Goal: Communication & Community: Answer question/provide support

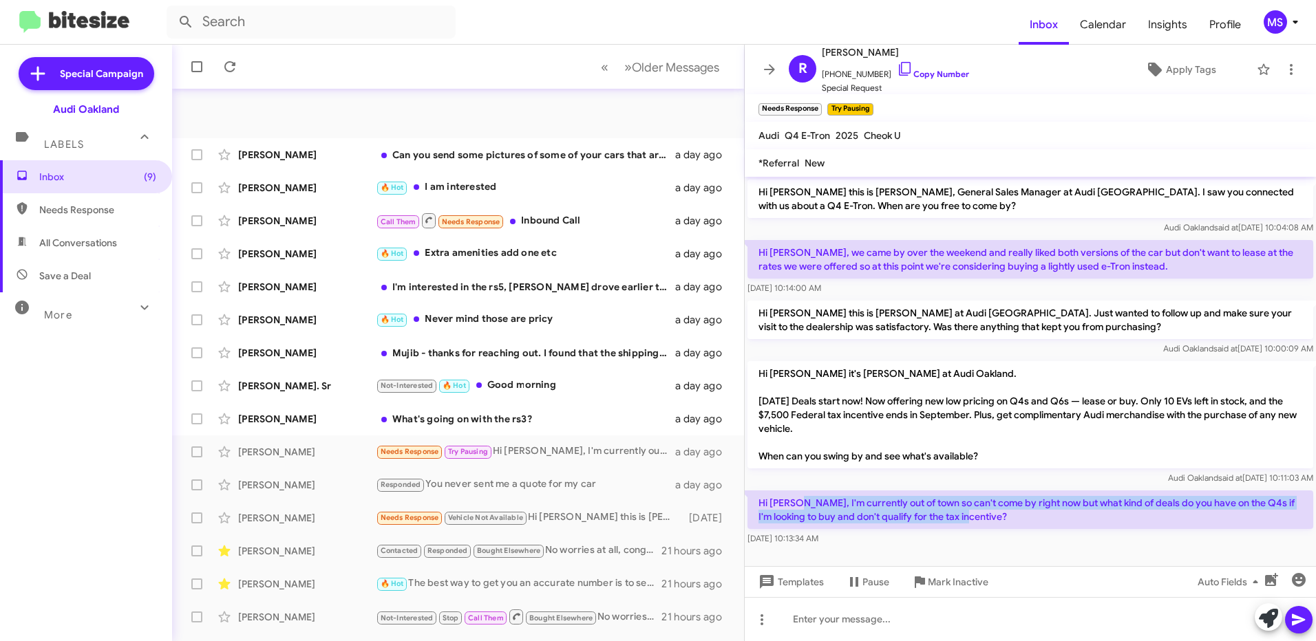
scroll to position [158, 0]
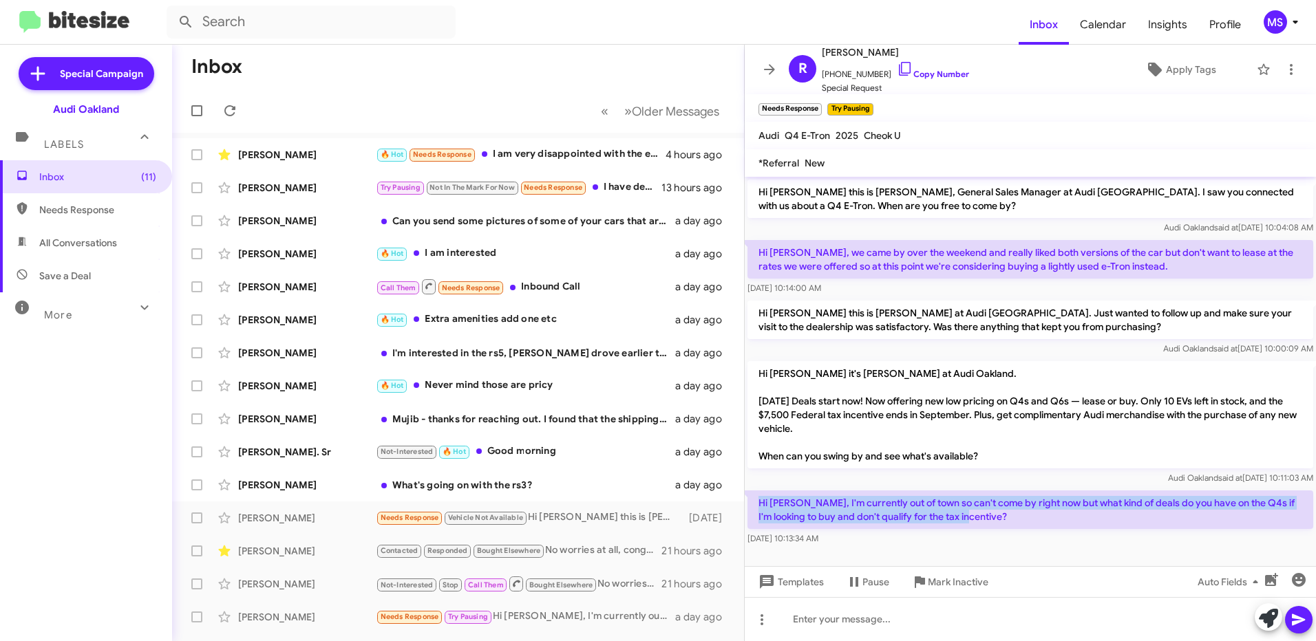
drag, startPoint x: 965, startPoint y: 518, endPoint x: 753, endPoint y: 506, distance: 212.3
click at [753, 506] on p "Hi [PERSON_NAME], I'm currently out of town so can't come by right now but what…" at bounding box center [1030, 510] width 566 height 39
copy p "Hi [PERSON_NAME], I'm currently out of town so can't come by right now but what…"
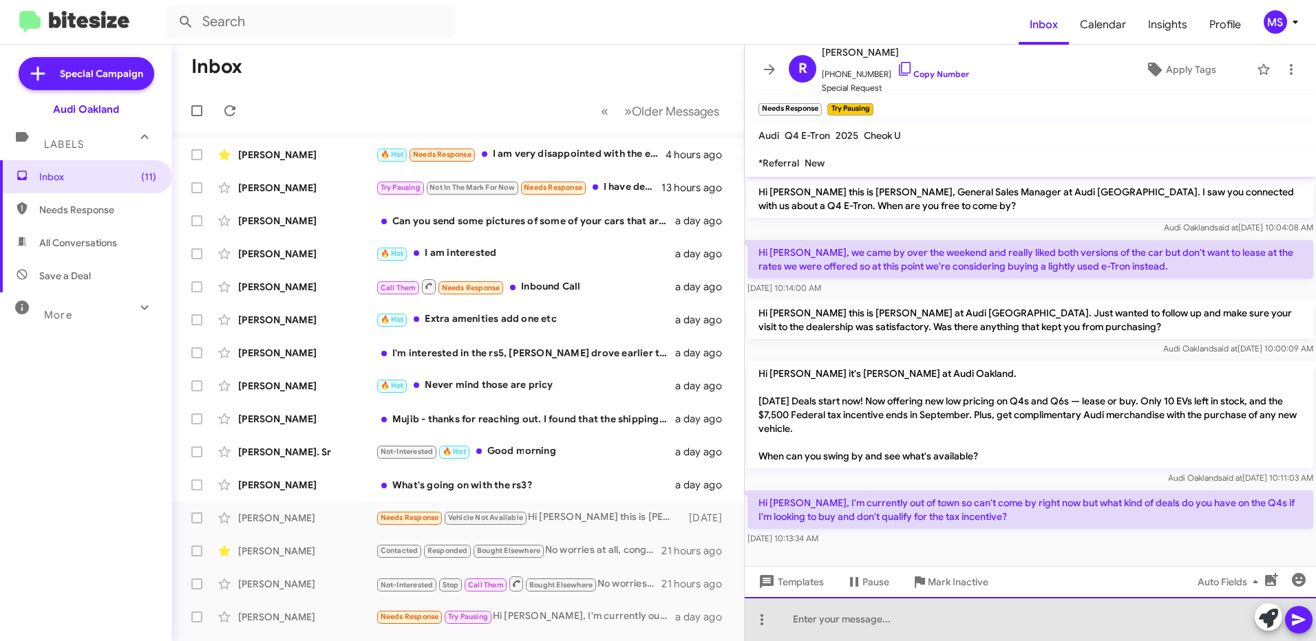
click at [979, 615] on div at bounding box center [1030, 619] width 571 height 44
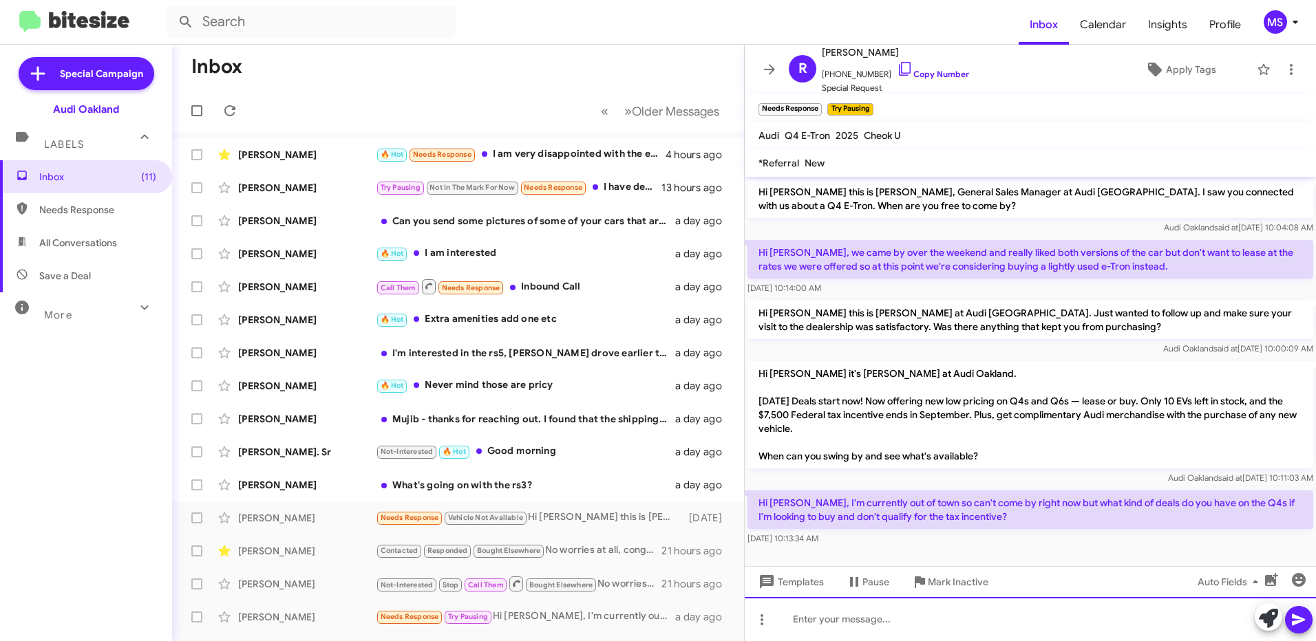
paste div
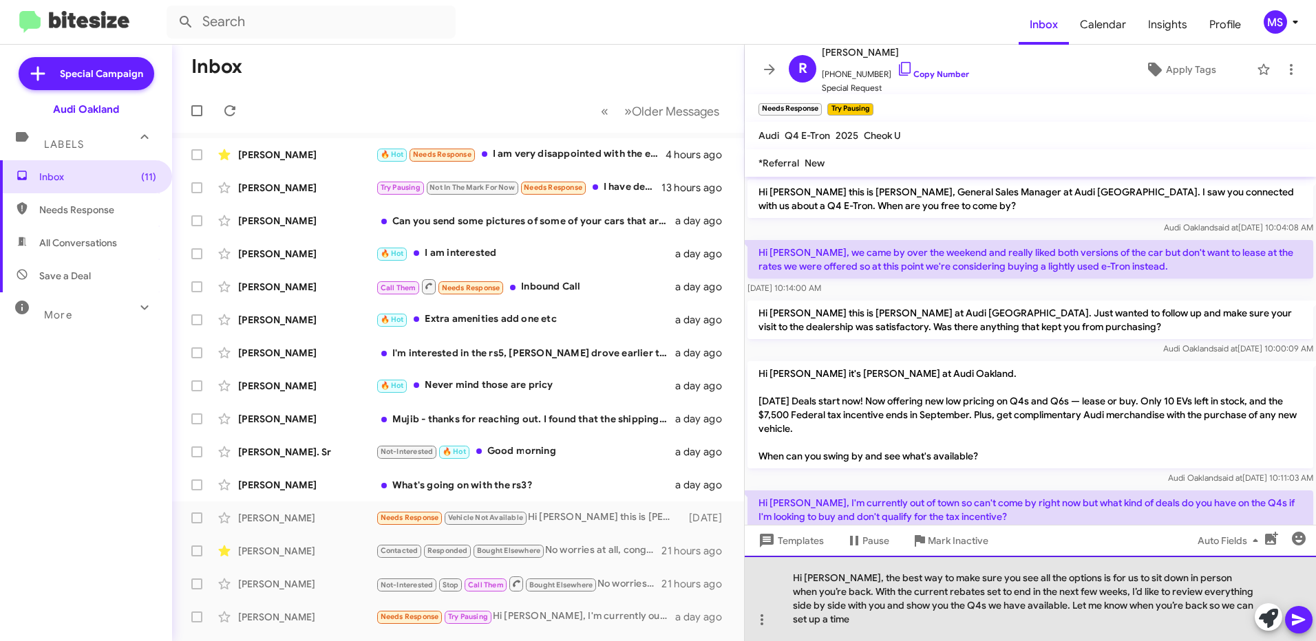
click at [802, 577] on div "Hi Rachel, the best way to make sure you see all the options is for us to sit d…" at bounding box center [1030, 598] width 571 height 85
click at [793, 577] on div "Rachel, the best way to make sure you see all the options is for us to sit down…" at bounding box center [1030, 598] width 571 height 85
click at [793, 577] on div "HI Rachel, the best way to make sure you see all the options is for us to sit d…" at bounding box center [1030, 598] width 571 height 85
click at [826, 625] on div "HI Rachel, the best way to make sure you see all the options is for us to sit d…" at bounding box center [1030, 598] width 571 height 85
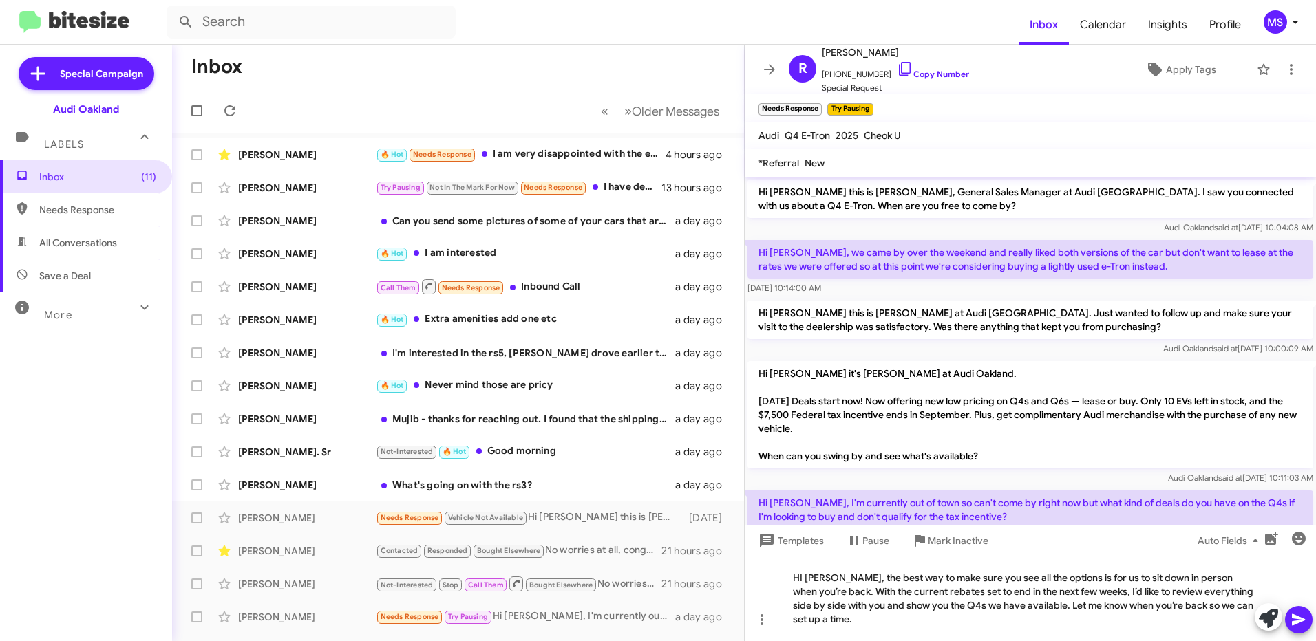
click at [1295, 617] on icon at bounding box center [1298, 621] width 13 height 12
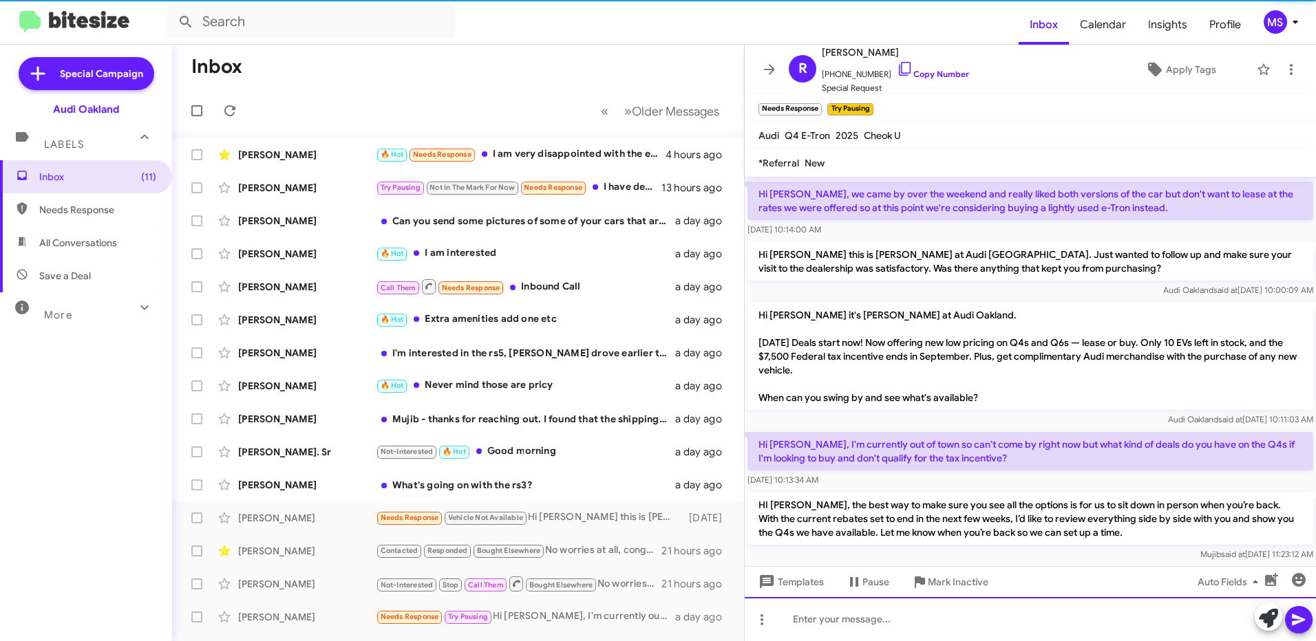
scroll to position [77, 0]
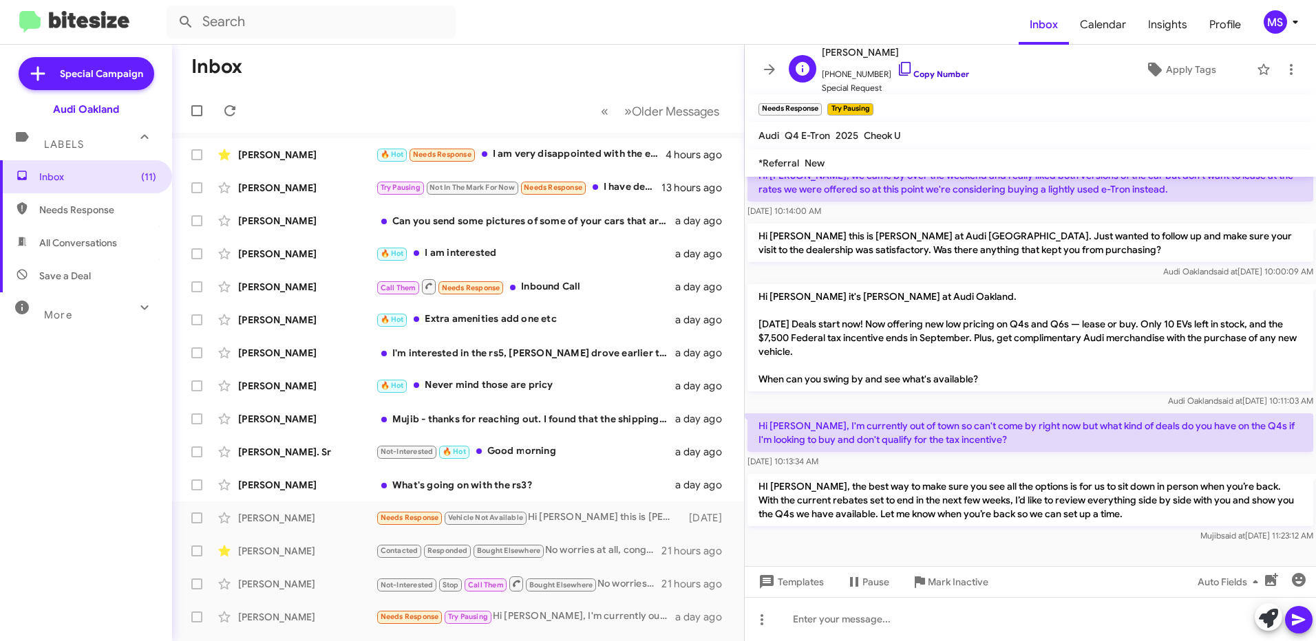
click at [936, 76] on link "Copy Number" at bounding box center [933, 74] width 72 height 10
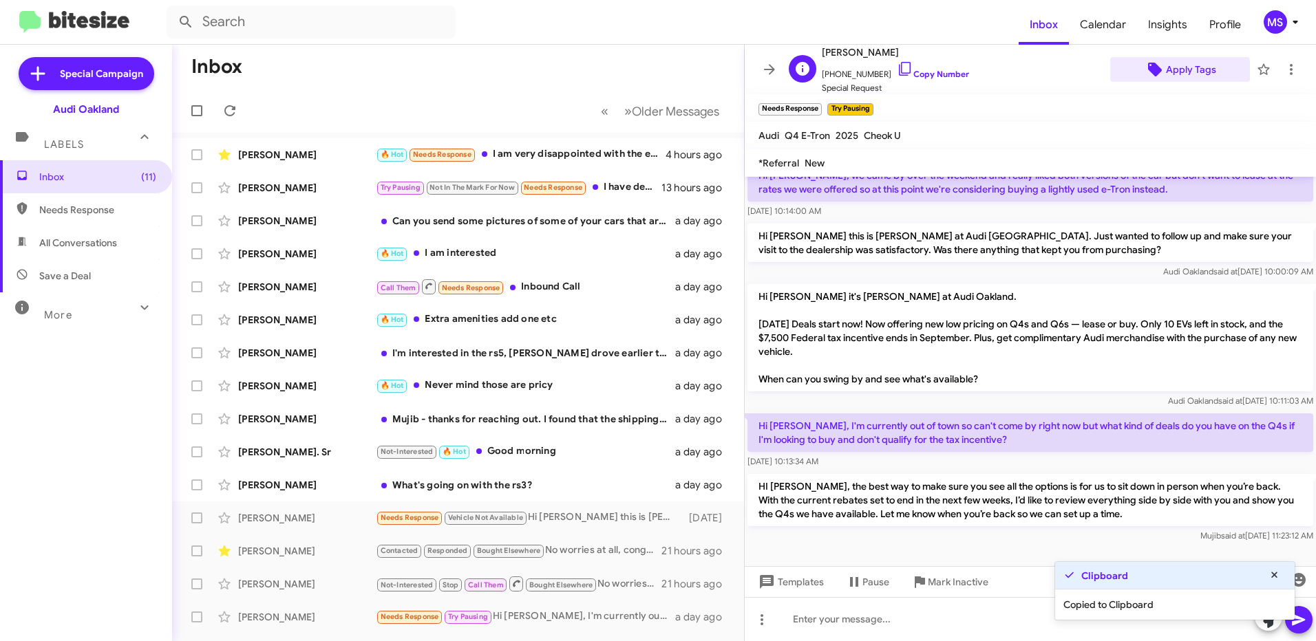
click at [1172, 72] on span "Apply Tags" at bounding box center [1191, 69] width 50 height 25
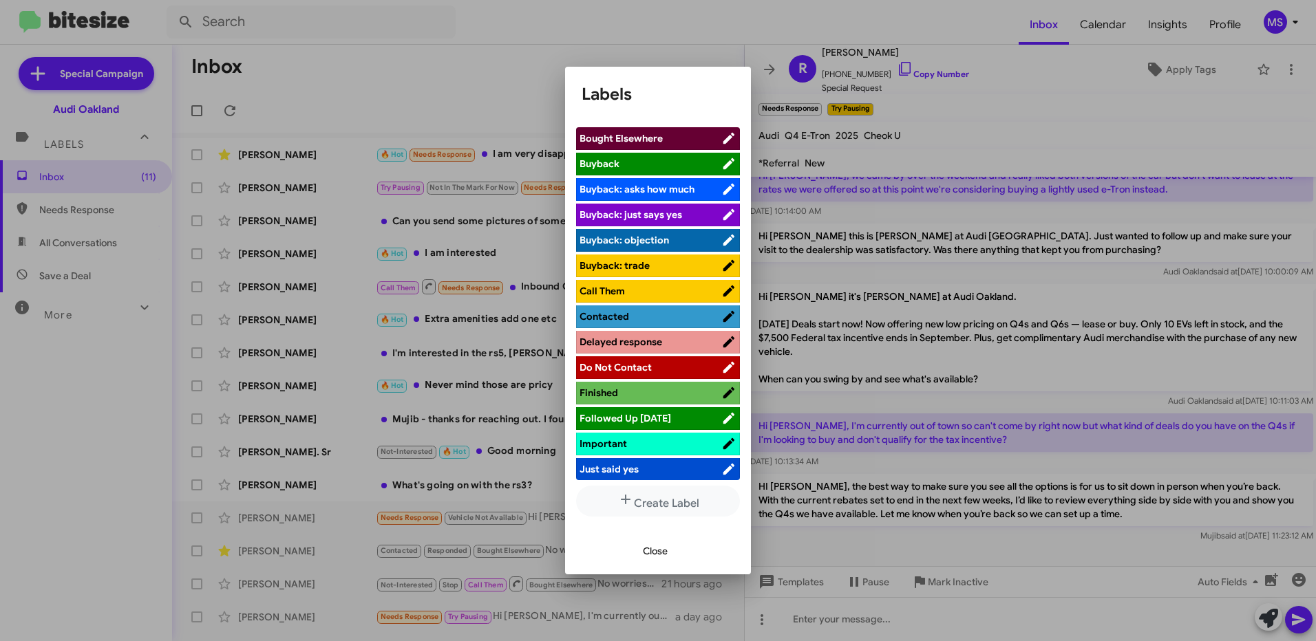
scroll to position [206, 0]
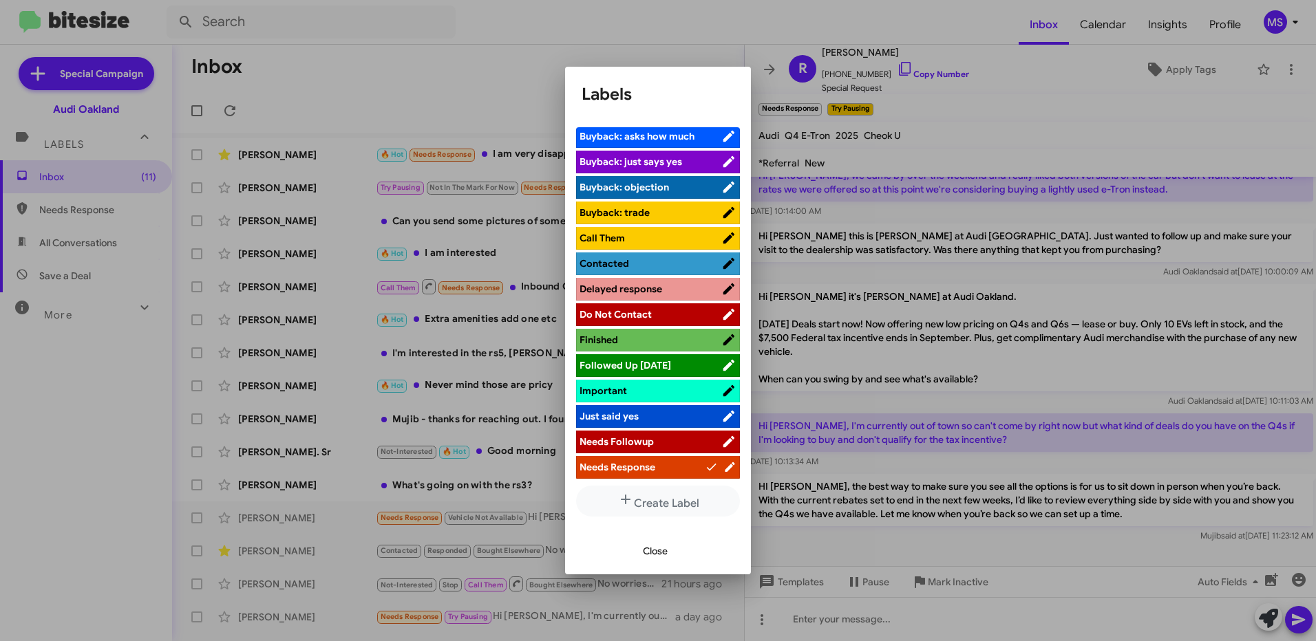
click at [659, 367] on span "Followed Up Today" at bounding box center [625, 365] width 92 height 12
click at [654, 553] on span "Close" at bounding box center [655, 551] width 25 height 25
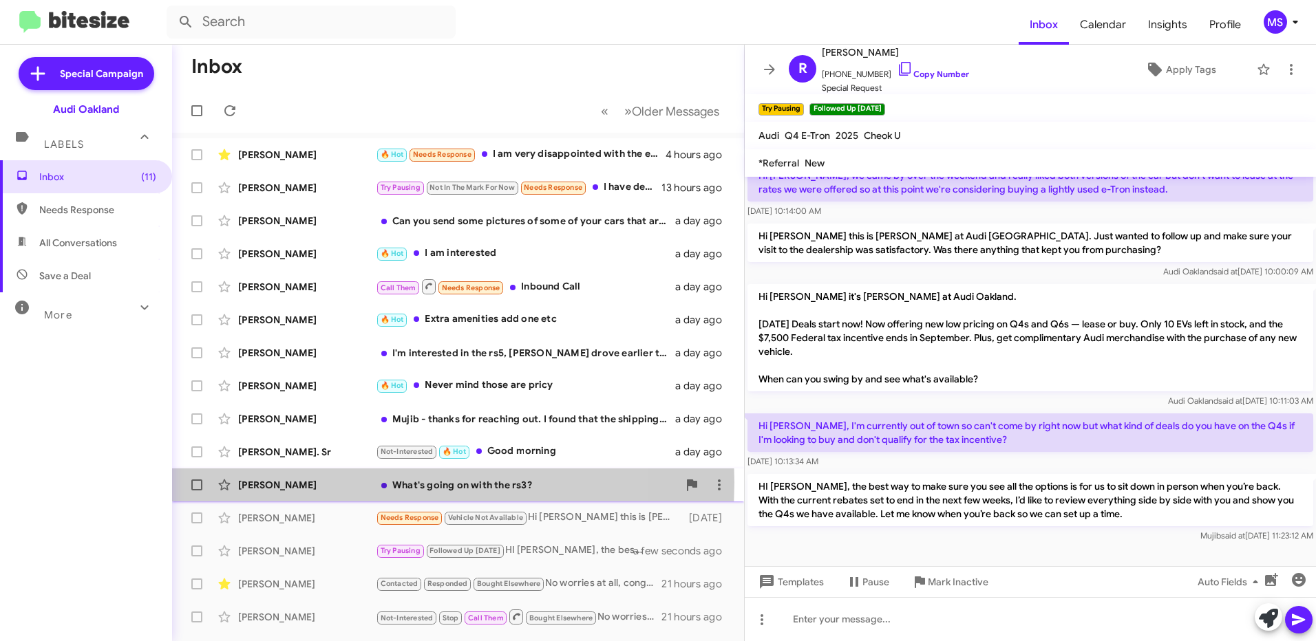
click at [341, 482] on div "[PERSON_NAME]" at bounding box center [307, 485] width 138 height 14
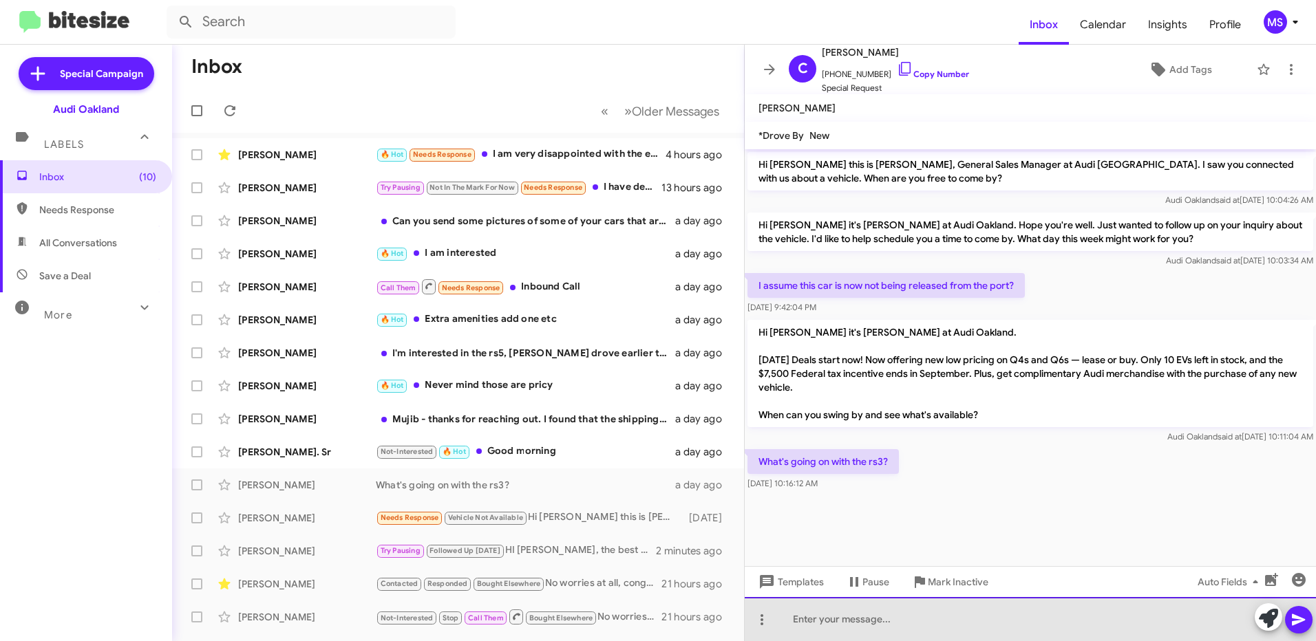
click at [917, 619] on div at bounding box center [1030, 619] width 571 height 44
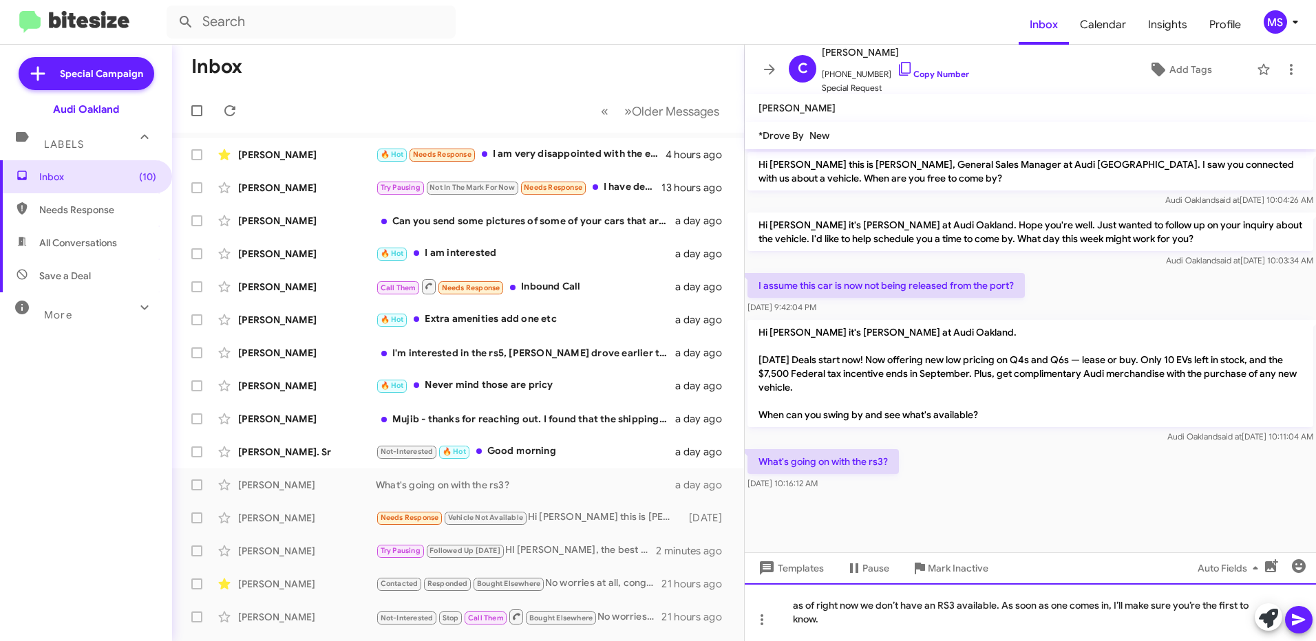
click at [798, 604] on div "as of right now we don’t have an RS3 available. As soon as one comes in, I’ll m…" at bounding box center [1030, 613] width 571 height 58
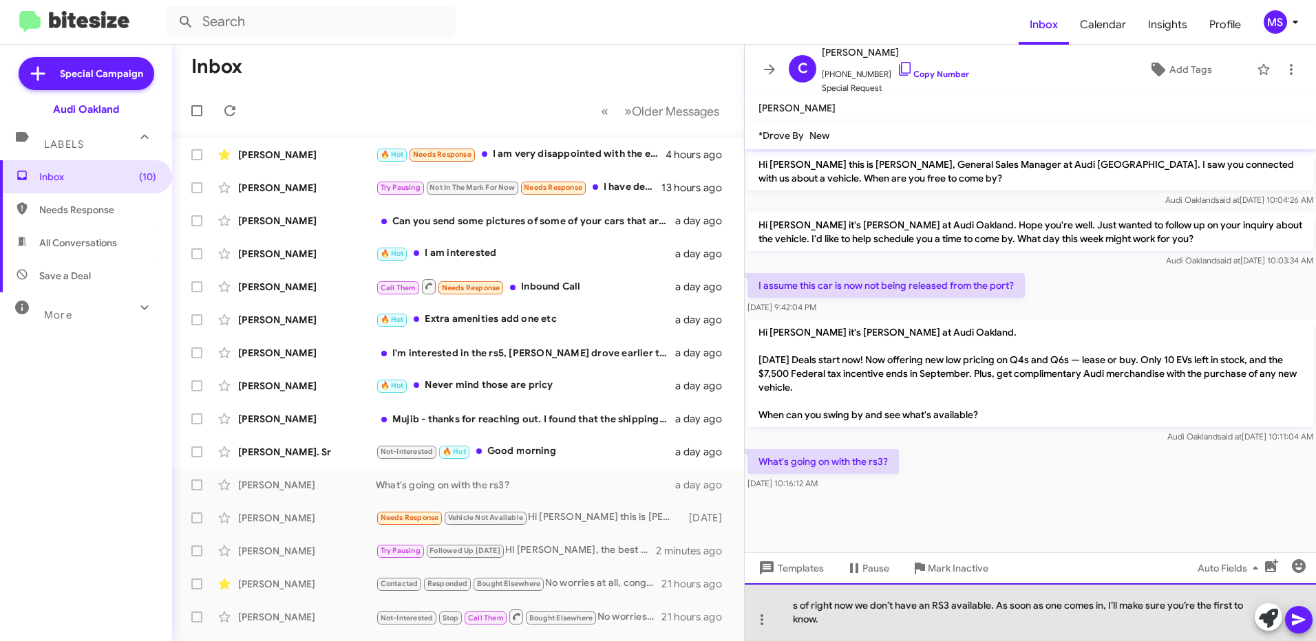
click at [894, 627] on div "s of right now we don’t have an RS3 available. As soon as one comes in, I’ll ma…" at bounding box center [1030, 613] width 571 height 58
click at [798, 602] on div "s of right now we don’t have an RS3 available. As soon as one comes in, I’ll ma…" at bounding box center [1030, 613] width 571 height 58
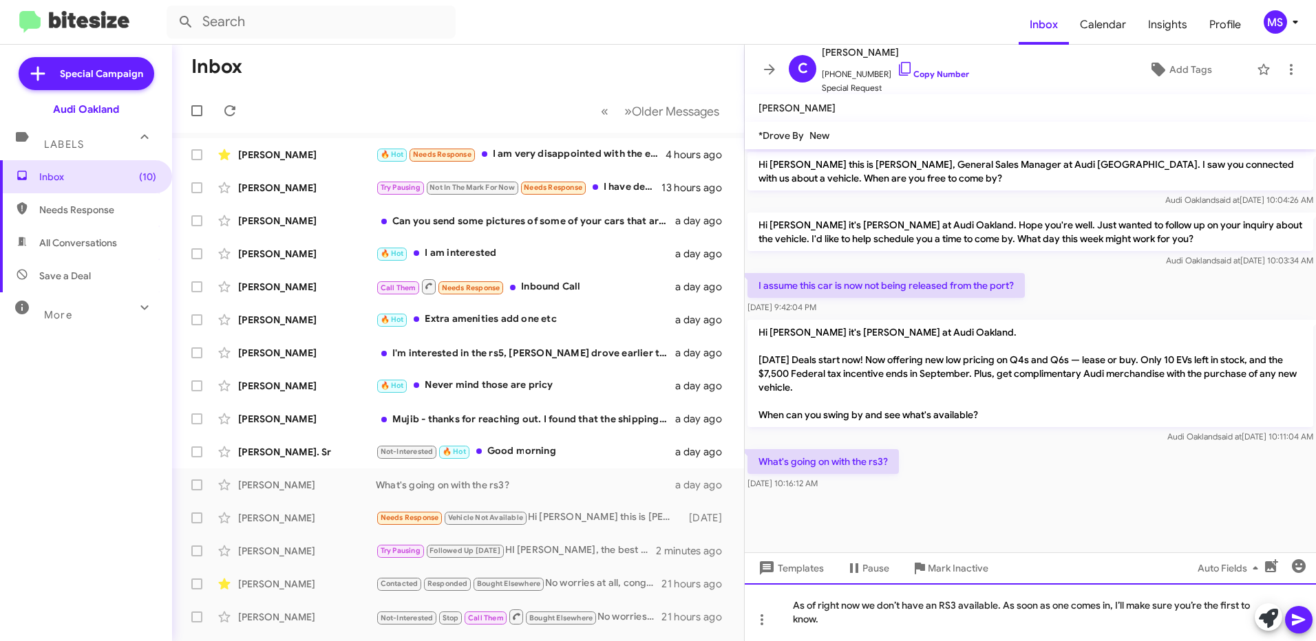
click at [1030, 618] on div "As of right now we don’t have an RS3 available. As soon as one comes in, I’ll m…" at bounding box center [1030, 613] width 571 height 58
click at [943, 617] on div "As of right now we don’t have an RS3 available. As soon as one comes in, I’ll m…" at bounding box center [1030, 613] width 571 height 58
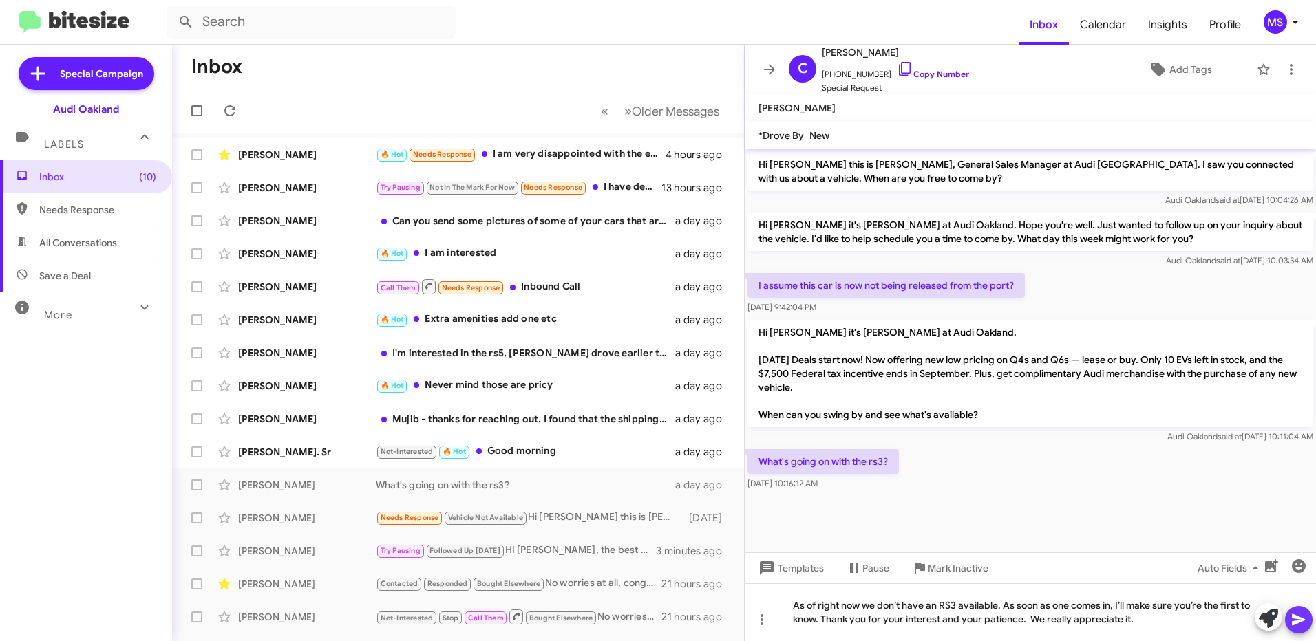
click at [1295, 621] on icon at bounding box center [1298, 620] width 17 height 17
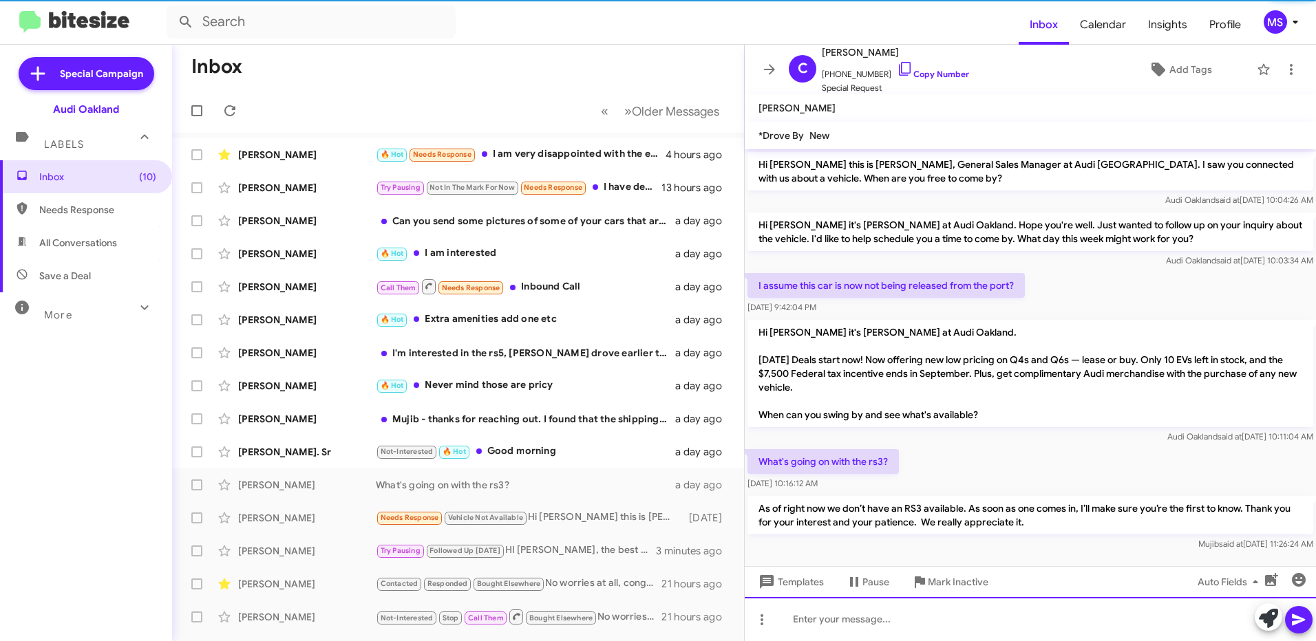
scroll to position [8, 0]
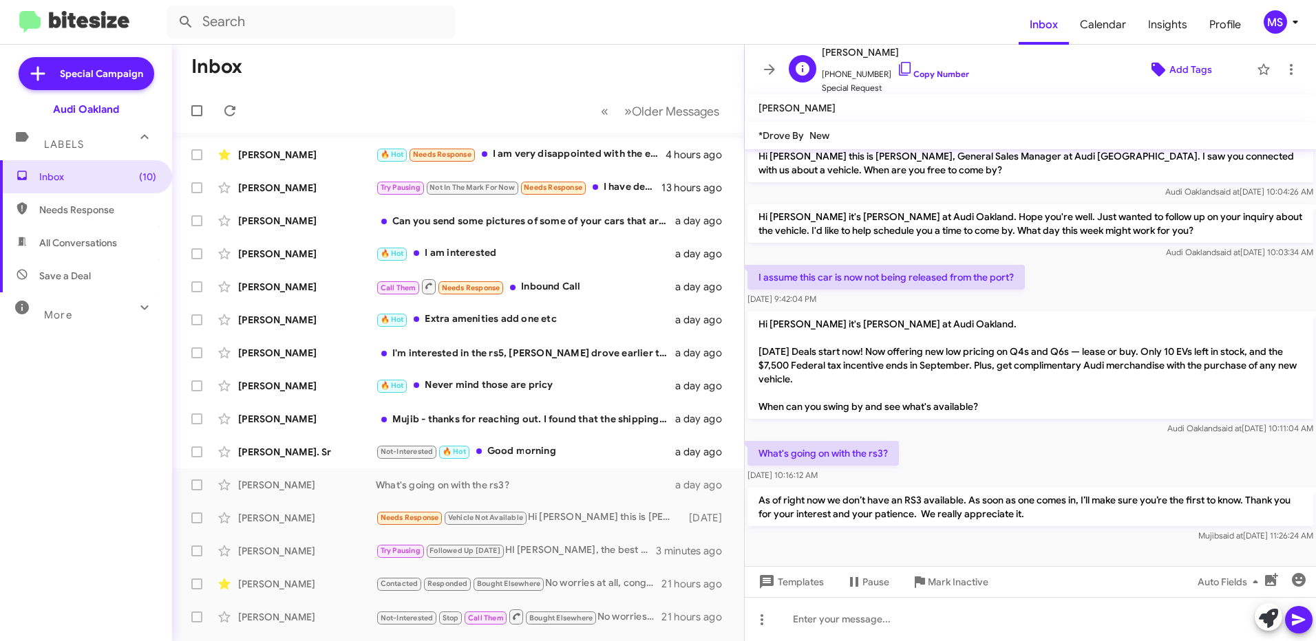
click at [1191, 67] on span "Add Tags" at bounding box center [1190, 69] width 43 height 25
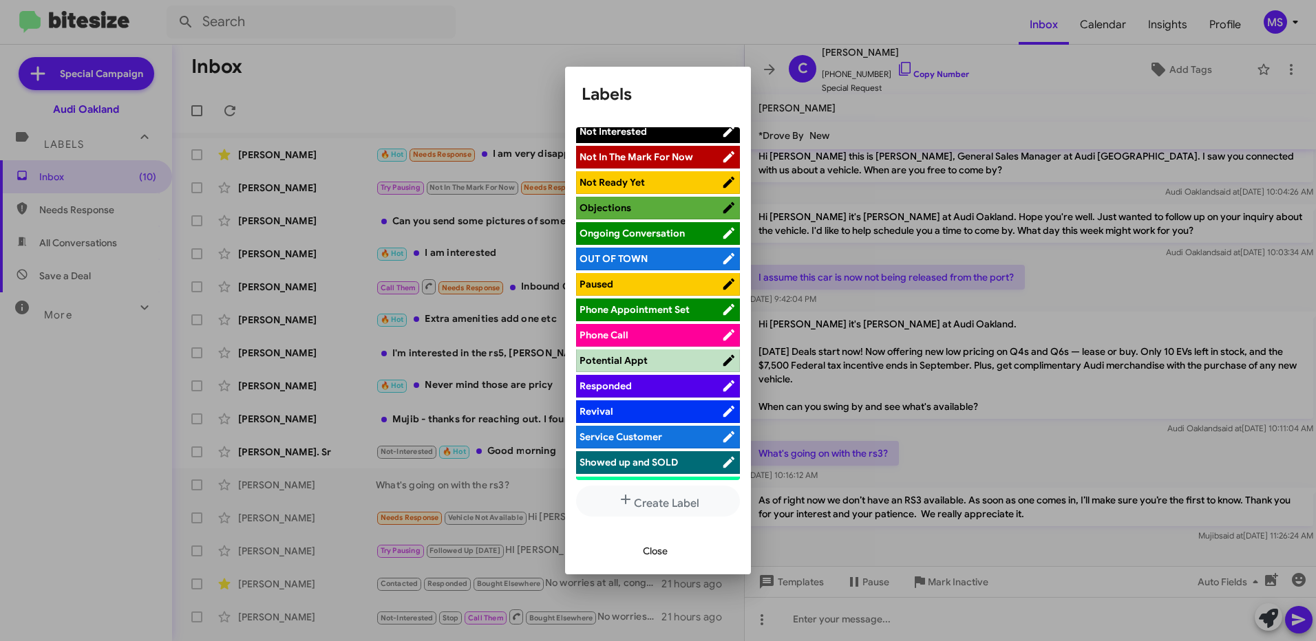
scroll to position [619, 0]
click at [648, 384] on span "Responded" at bounding box center [650, 385] width 142 height 14
click at [653, 552] on span "Close" at bounding box center [655, 551] width 25 height 25
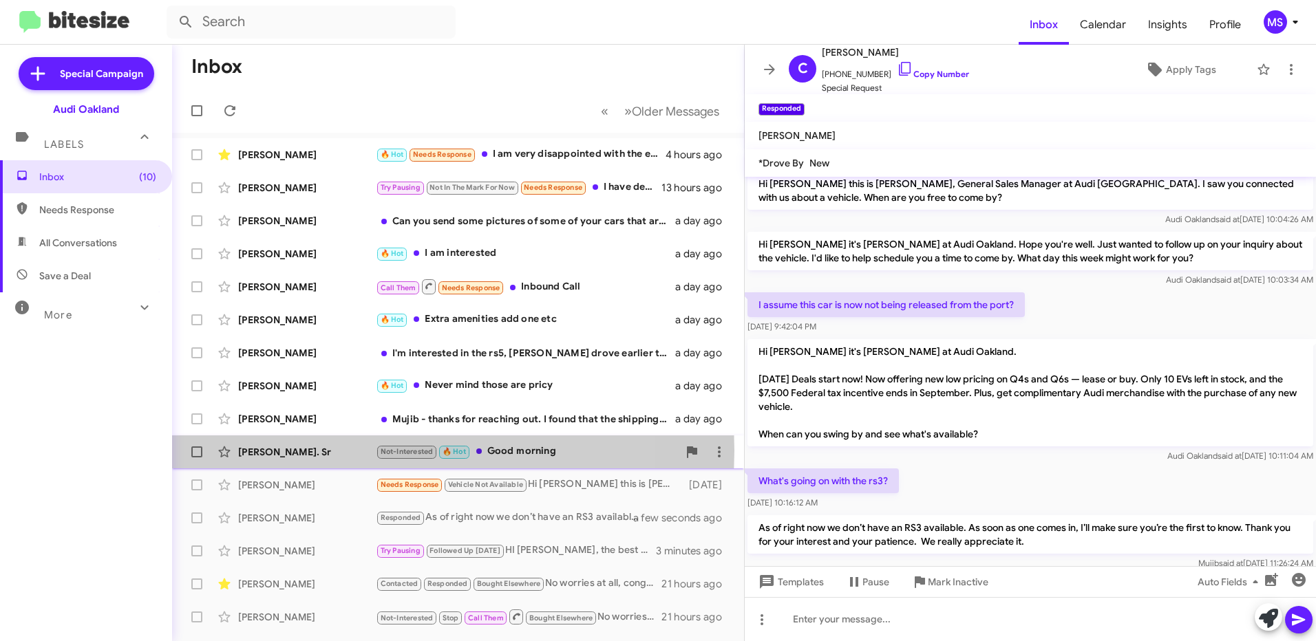
click at [345, 451] on div "[PERSON_NAME]. Sr" at bounding box center [307, 452] width 138 height 14
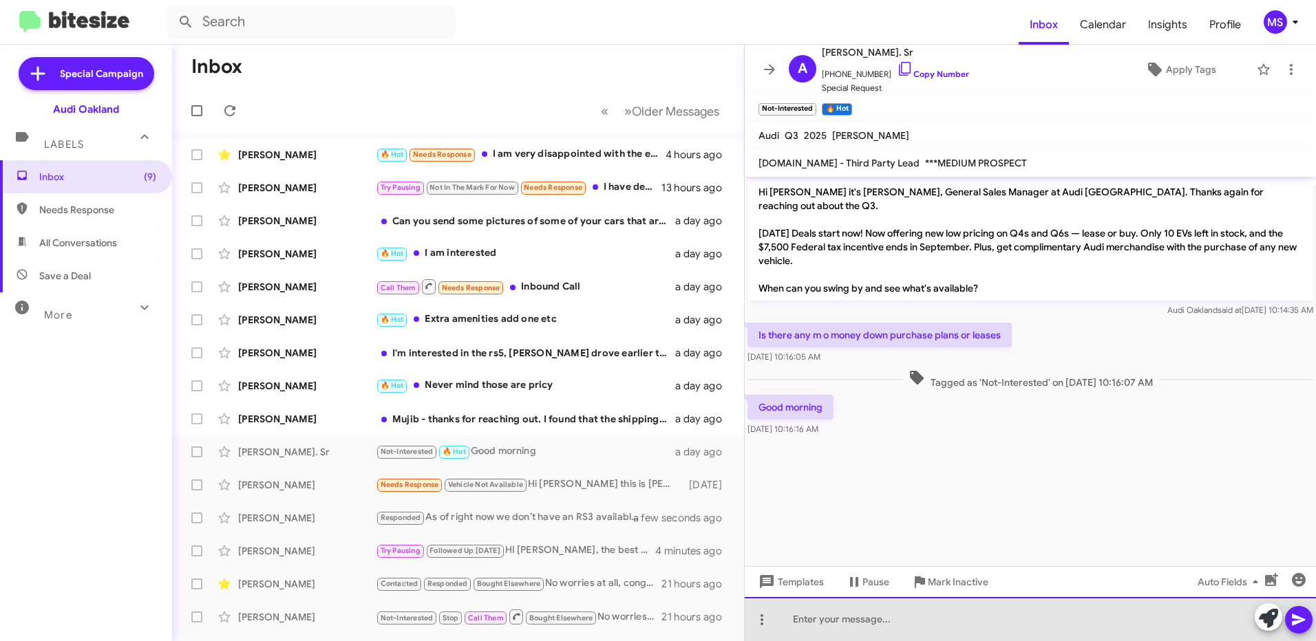
click at [942, 616] on div at bounding box center [1030, 619] width 571 height 44
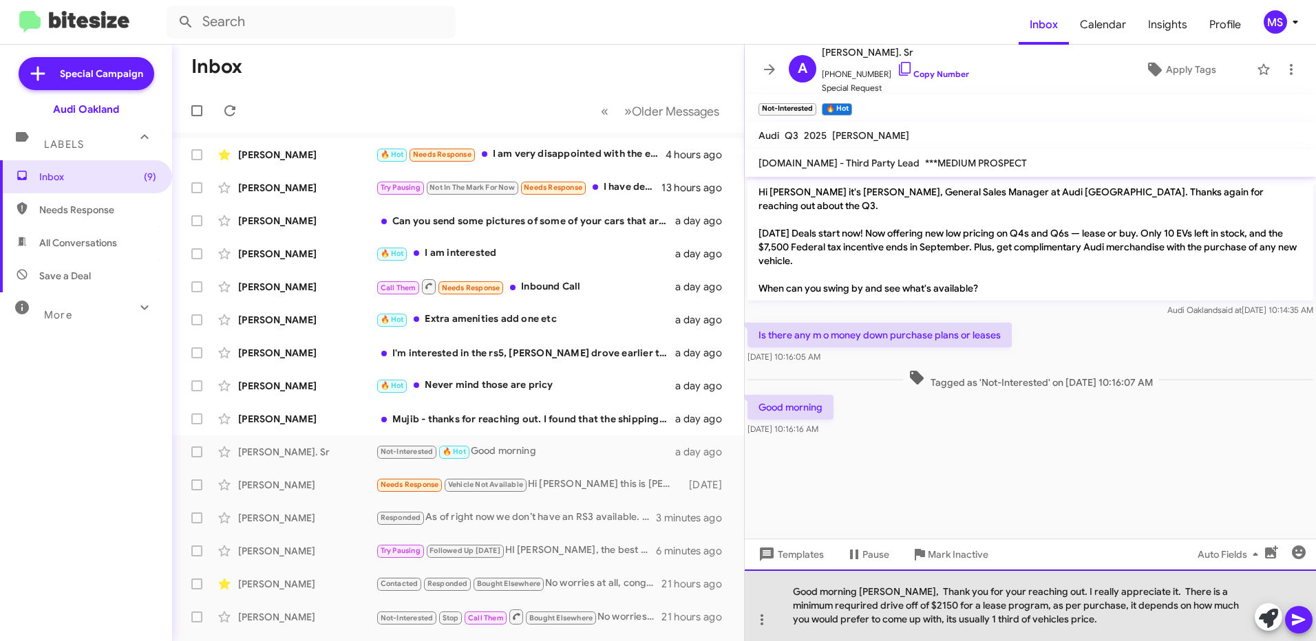
drag, startPoint x: 1054, startPoint y: 619, endPoint x: 782, endPoint y: 593, distance: 273.0
click at [782, 593] on div "Good morning Alonzo, Thank you for your reaching out. I really appreciate it. T…" at bounding box center [1030, 606] width 571 height 72
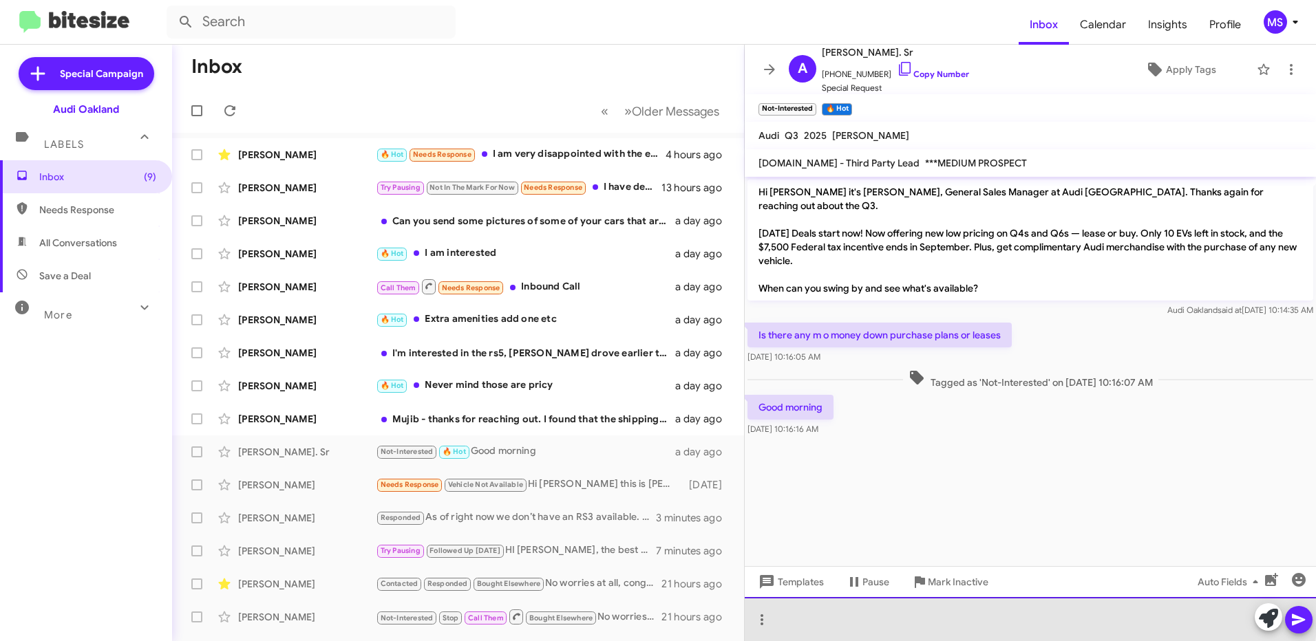
click at [861, 612] on div at bounding box center [1030, 619] width 571 height 44
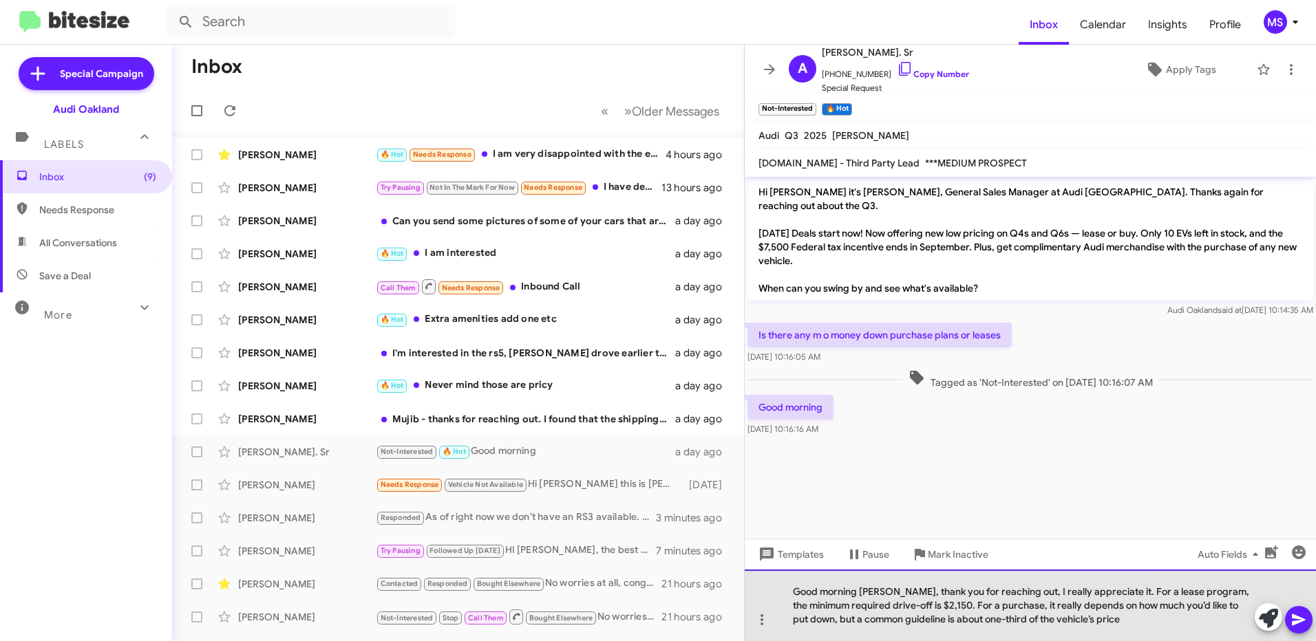
click at [800, 586] on div "Good morning Alonzo, thank you for reaching out, I really appreciate it. For a …" at bounding box center [1030, 606] width 571 height 72
